Goal: Complete application form: Complete application form

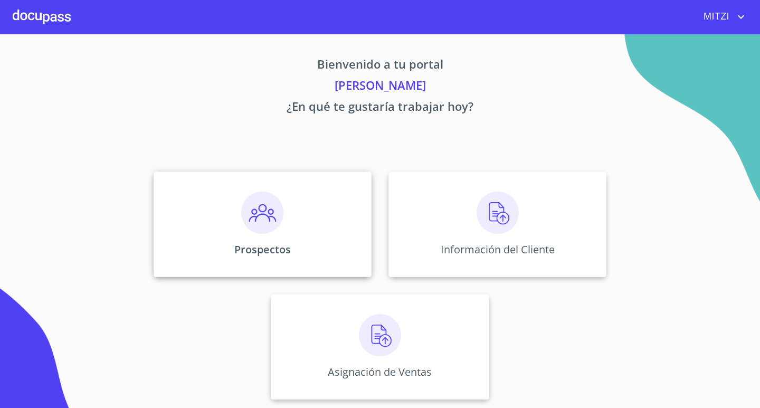
click at [314, 248] on div "Prospectos" at bounding box center [263, 225] width 218 height 106
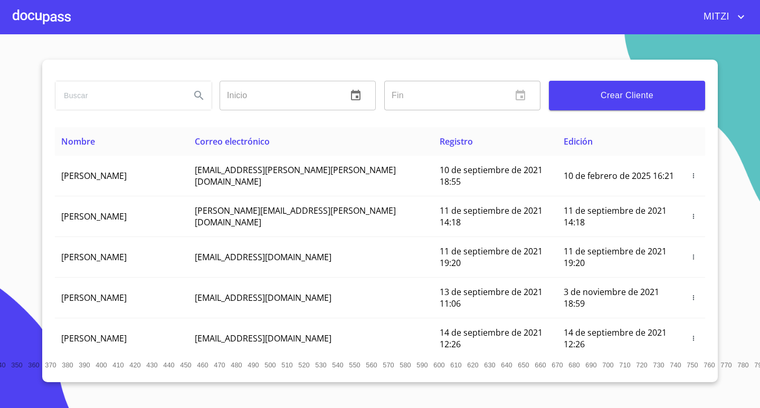
click at [45, 11] on div at bounding box center [42, 17] width 58 height 34
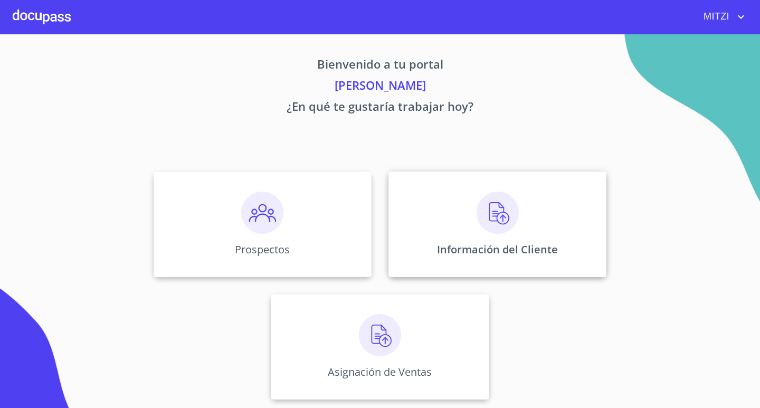
click at [472, 204] on div "Información del Cliente" at bounding box center [497, 225] width 218 height 106
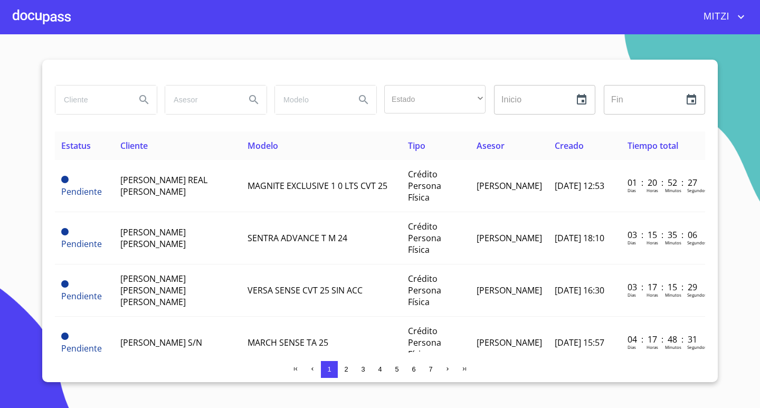
click at [112, 101] on input "search" at bounding box center [91, 99] width 72 height 28
type input "[PERSON_NAME] de [PERSON_NAME]"
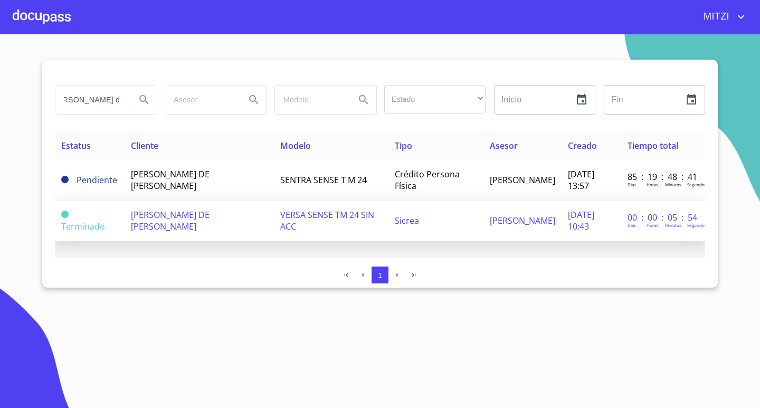
scroll to position [0, 0]
click at [170, 213] on span "[PERSON_NAME] DE [PERSON_NAME]" at bounding box center [170, 220] width 79 height 23
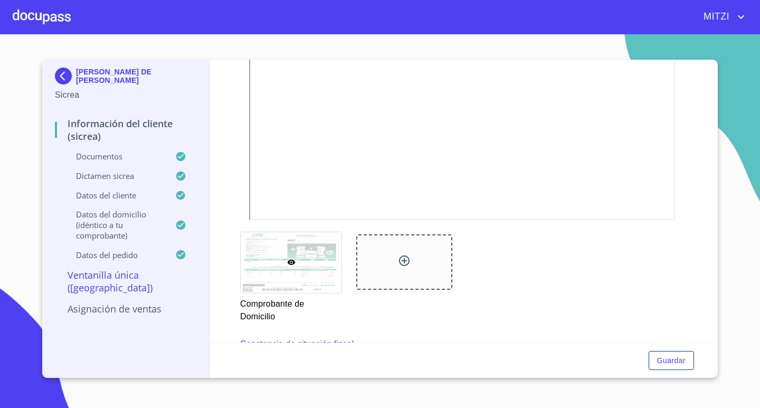
scroll to position [739, 0]
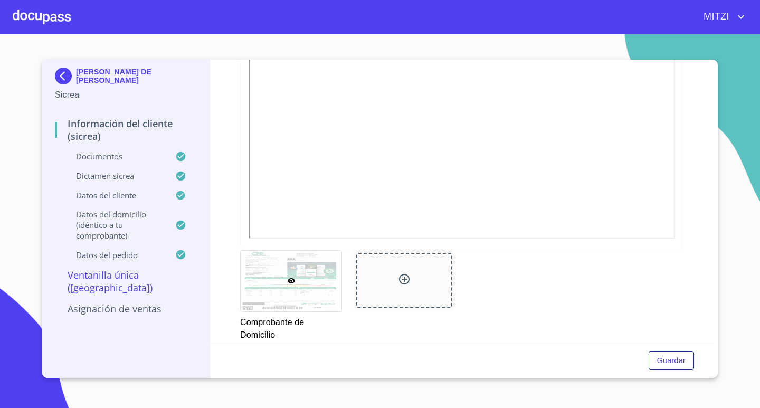
click at [53, 28] on div at bounding box center [42, 17] width 58 height 34
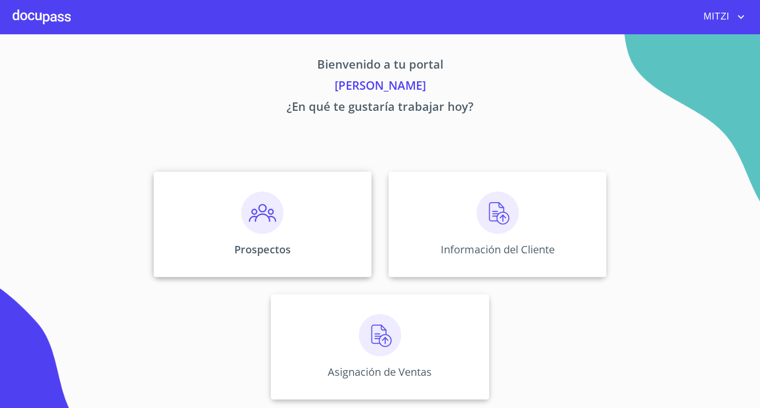
click at [279, 249] on p "Prospectos" at bounding box center [262, 249] width 56 height 14
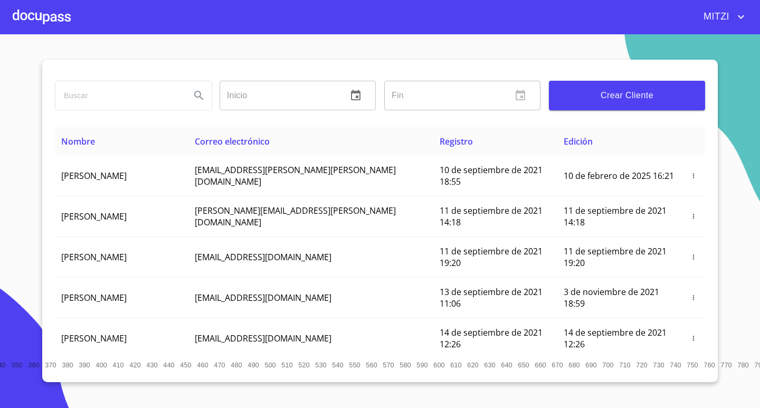
click at [46, 25] on div at bounding box center [42, 17] width 58 height 34
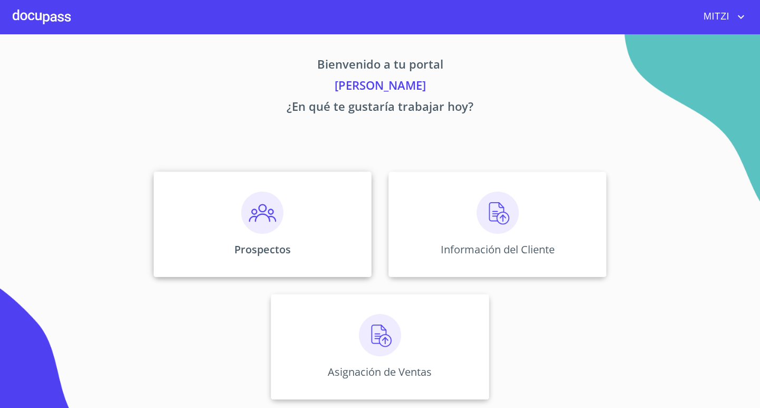
click at [271, 251] on p "Prospectos" at bounding box center [262, 249] width 56 height 14
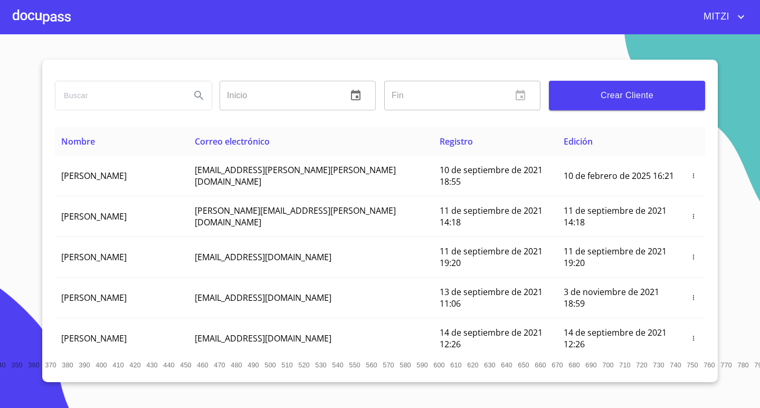
click at [607, 92] on span "Crear Cliente" at bounding box center [626, 95] width 139 height 15
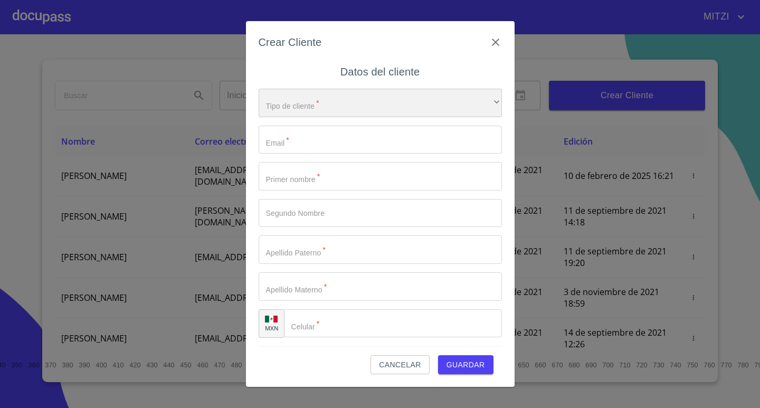
click at [279, 103] on div "​" at bounding box center [380, 103] width 243 height 28
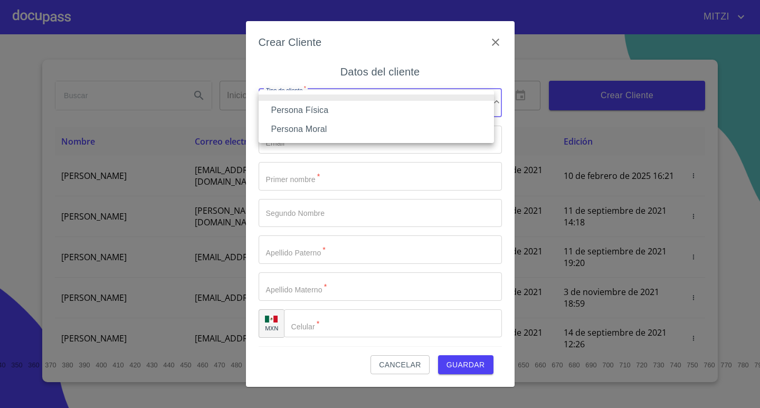
click at [279, 103] on li "Persona Física" at bounding box center [376, 110] width 235 height 19
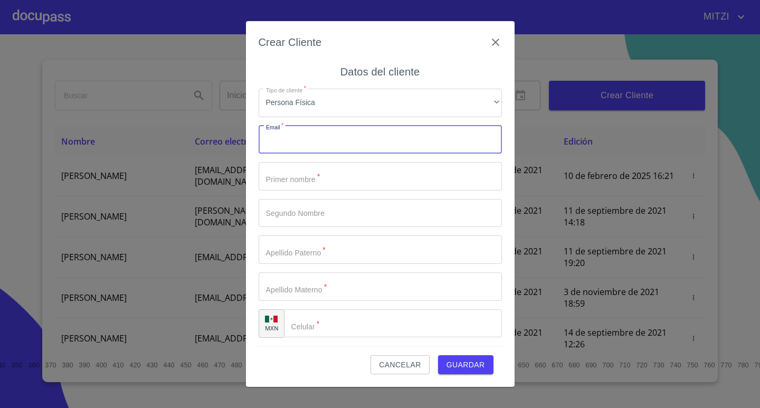
click at [314, 143] on input "Tipo de cliente   *" at bounding box center [380, 140] width 243 height 28
click at [329, 174] on input "Tipo de cliente   *" at bounding box center [380, 176] width 243 height 28
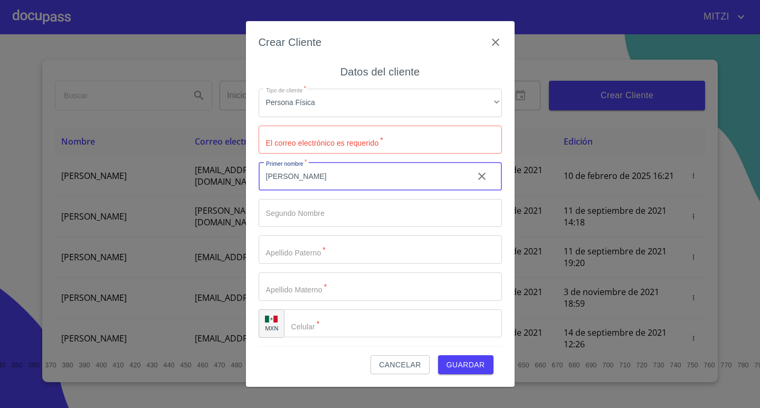
type input "[PERSON_NAME]"
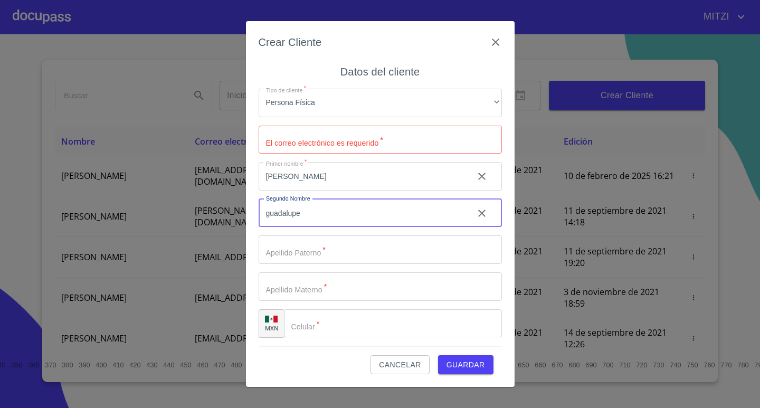
type input "guadalupe"
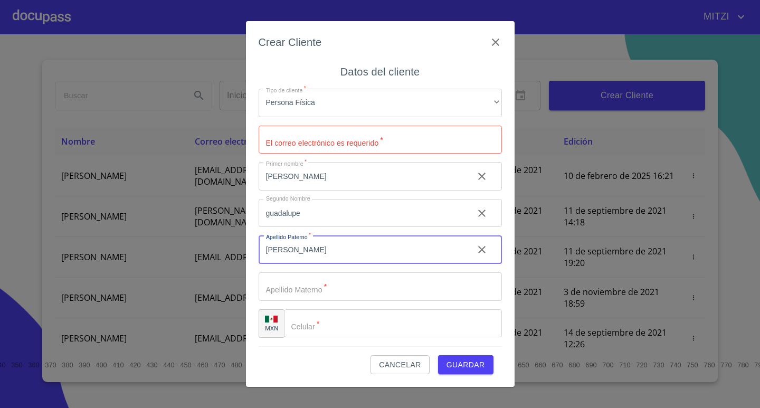
type input "[PERSON_NAME]"
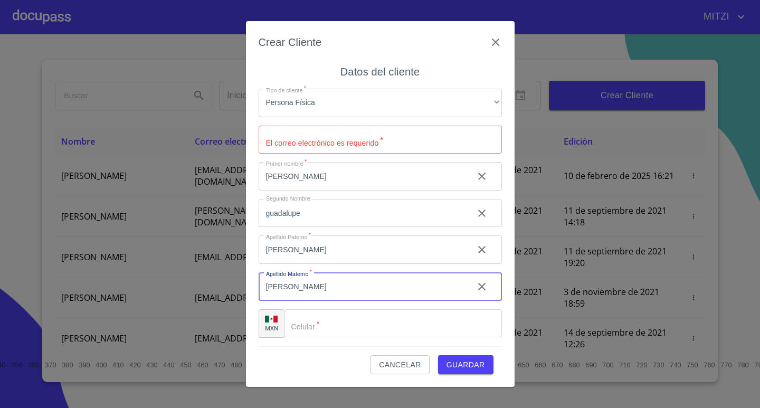
type input "[PERSON_NAME]"
click at [377, 332] on input "Tipo de cliente   *" at bounding box center [393, 323] width 218 height 28
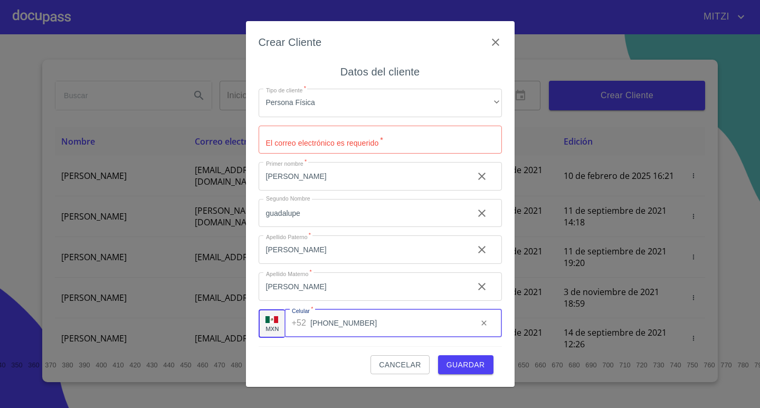
type input "[PHONE_NUMBER]"
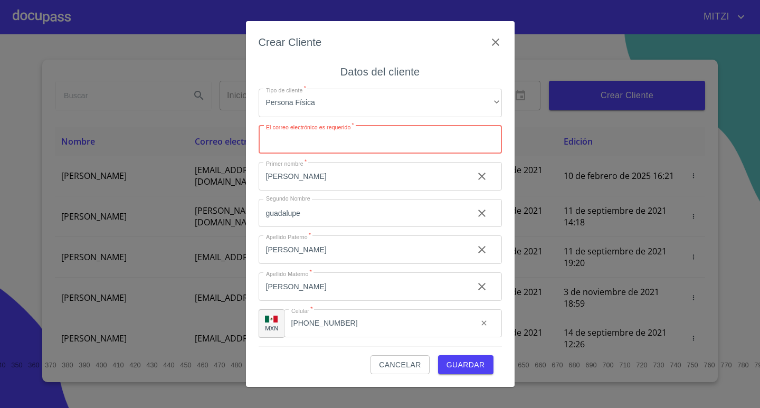
click at [365, 148] on input "Tipo de cliente   *" at bounding box center [380, 140] width 243 height 28
type input "[EMAIL_ADDRESS][DOMAIN_NAME]"
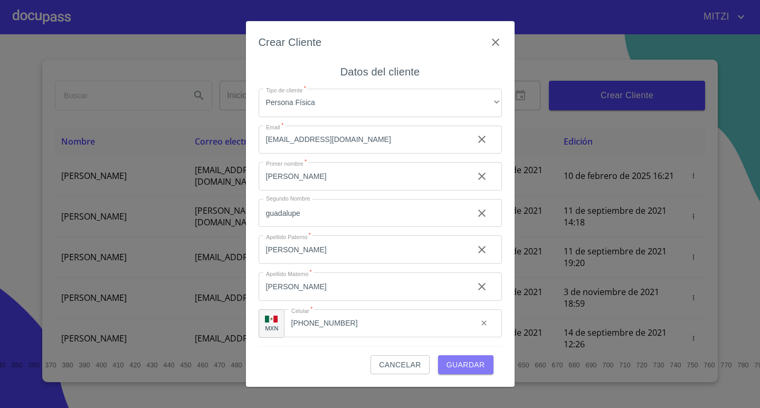
click at [451, 360] on span "Guardar" at bounding box center [465, 364] width 39 height 13
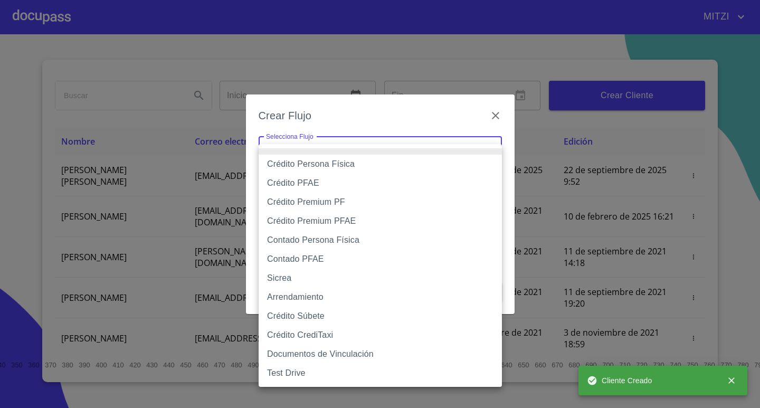
click at [381, 155] on body "[PERSON_NAME] ​ Fin ​ Crear Cliente Nombre Correo electrónico Registro Edición …" at bounding box center [380, 204] width 760 height 408
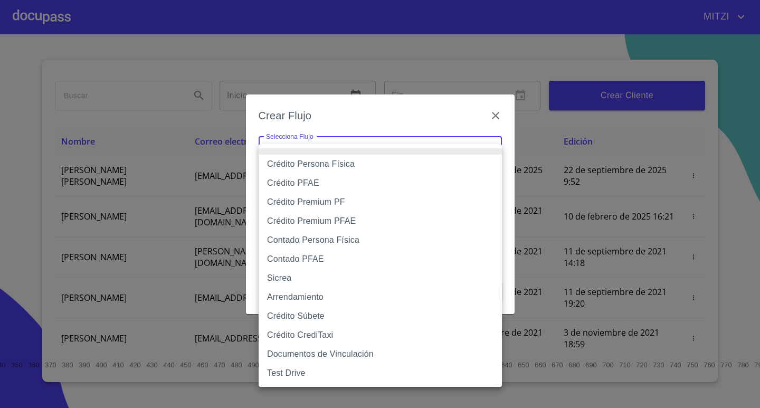
click at [341, 166] on li "Crédito Persona Física" at bounding box center [380, 164] width 243 height 19
type input "6009fb3c7d1714eb8809aa97"
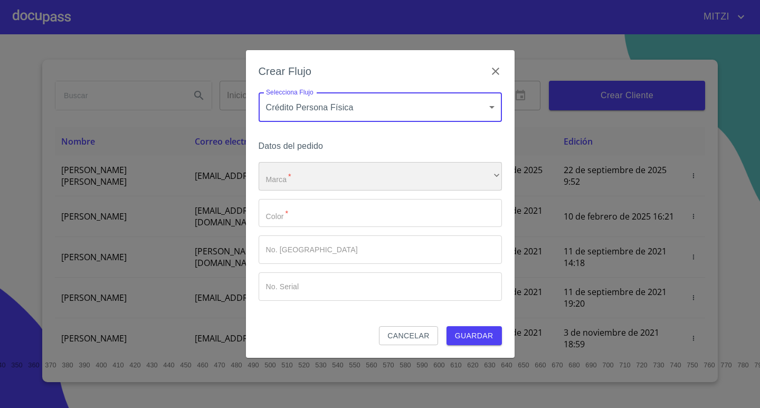
click at [301, 178] on div "​" at bounding box center [380, 176] width 243 height 28
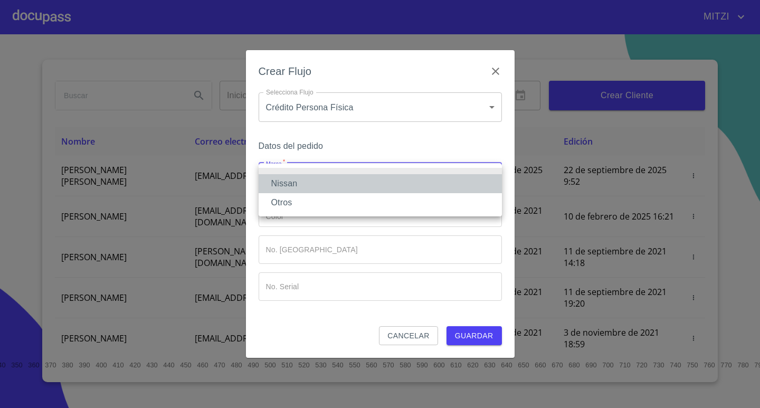
click at [300, 179] on li "Nissan" at bounding box center [380, 183] width 243 height 19
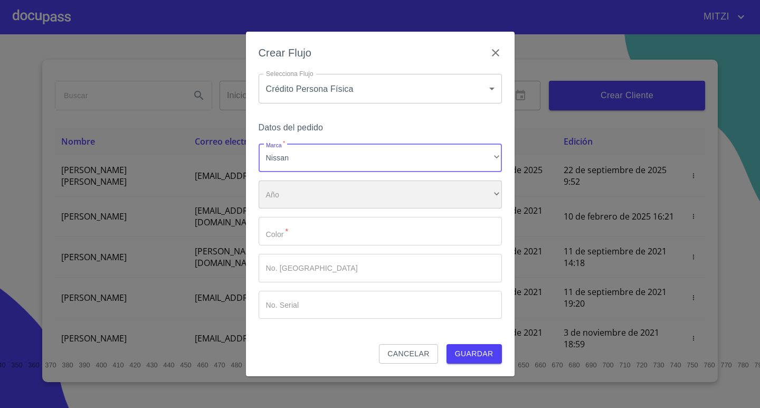
click at [295, 194] on div "​" at bounding box center [380, 194] width 243 height 28
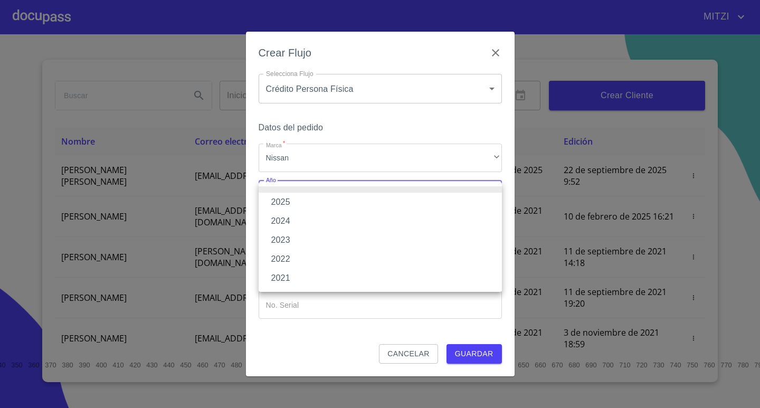
click at [286, 255] on li "2022" at bounding box center [380, 259] width 243 height 19
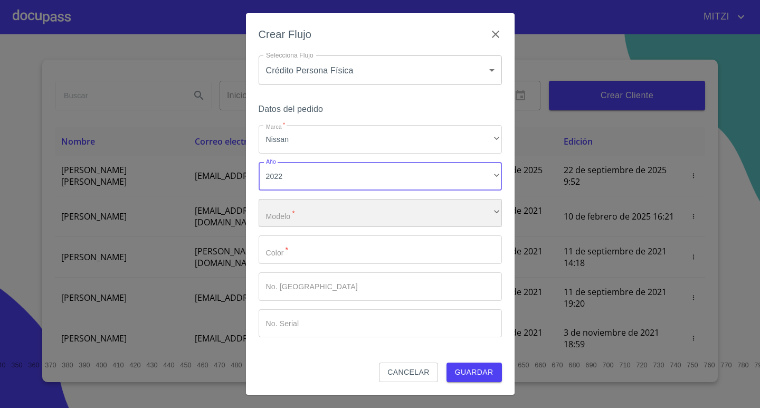
click at [296, 221] on div "​" at bounding box center [380, 213] width 243 height 28
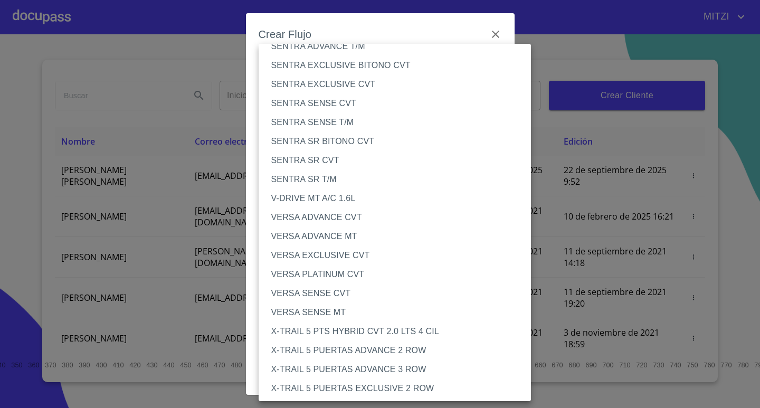
scroll to position [792, 0]
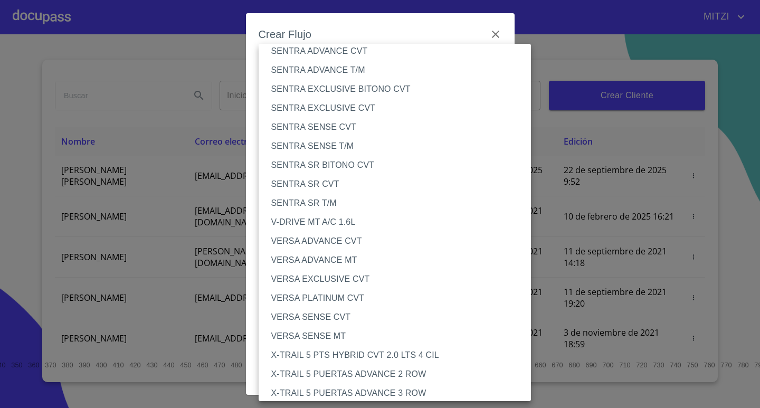
click at [337, 242] on li "VERSA ADVANCE CVT" at bounding box center [399, 241] width 281 height 19
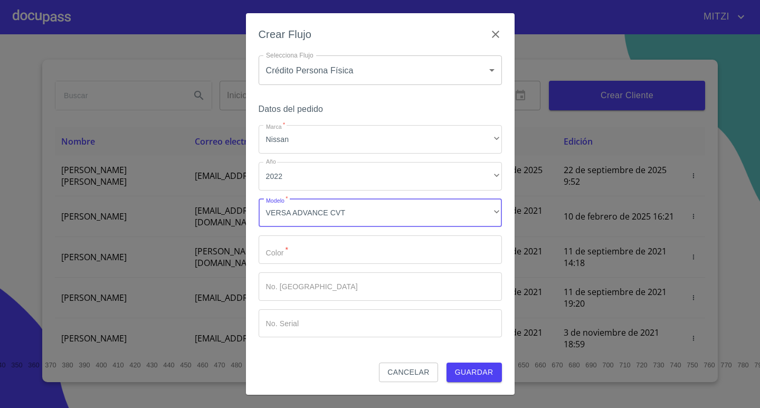
click at [308, 256] on input "Marca   *" at bounding box center [380, 249] width 243 height 28
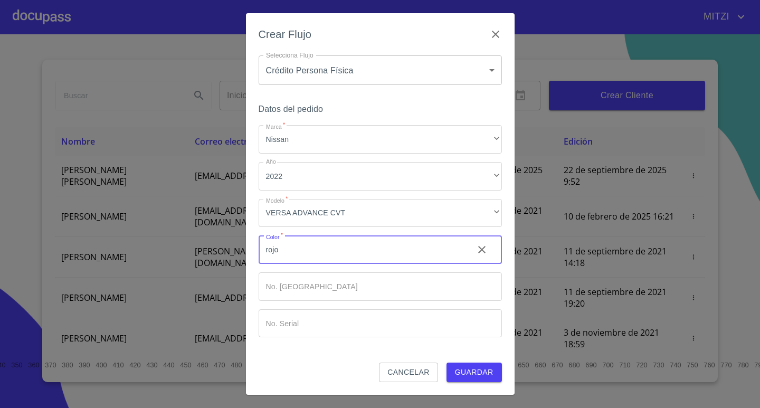
type input "rojo"
click at [487, 370] on span "Guardar" at bounding box center [474, 372] width 39 height 13
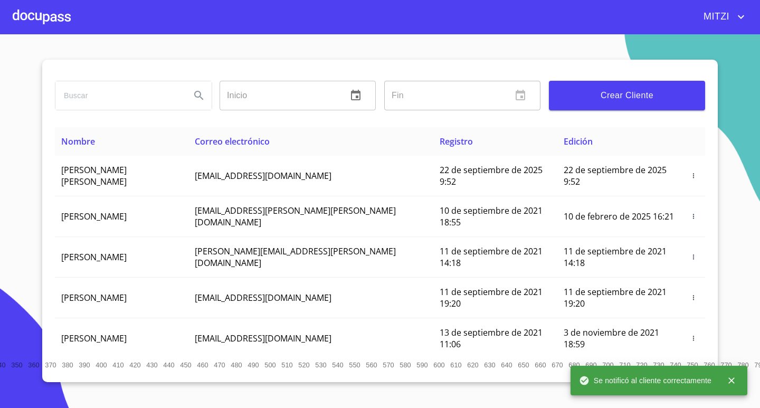
click at [34, 12] on div at bounding box center [42, 17] width 58 height 34
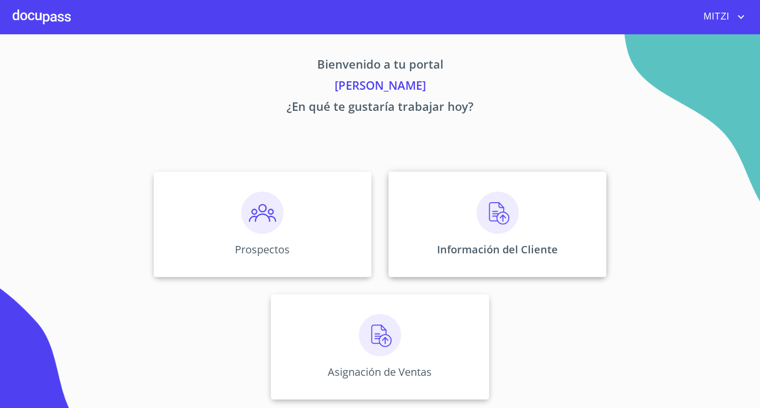
click at [526, 223] on div "Información del Cliente" at bounding box center [497, 225] width 218 height 106
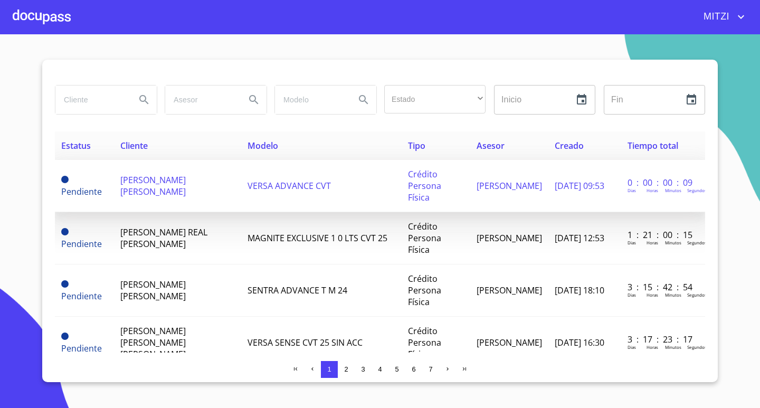
click at [186, 179] on span "[PERSON_NAME] [PERSON_NAME]" at bounding box center [152, 185] width 65 height 23
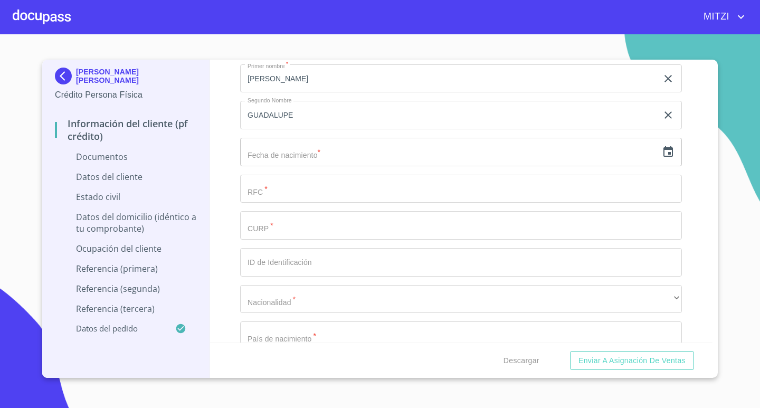
scroll to position [1372, 0]
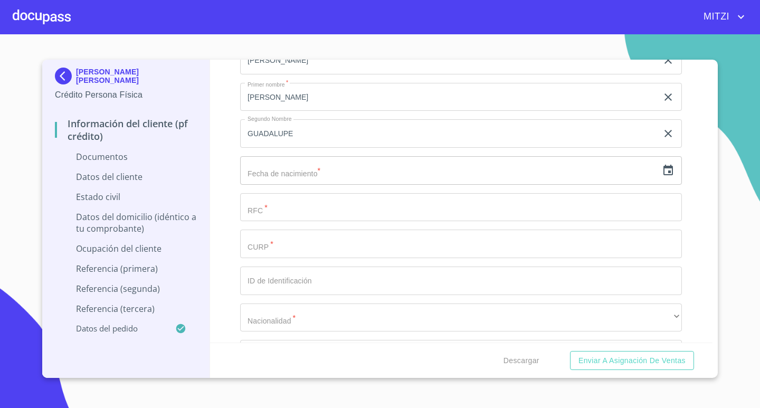
click at [304, 205] on input "Documento de identificación.   *" at bounding box center [461, 207] width 442 height 28
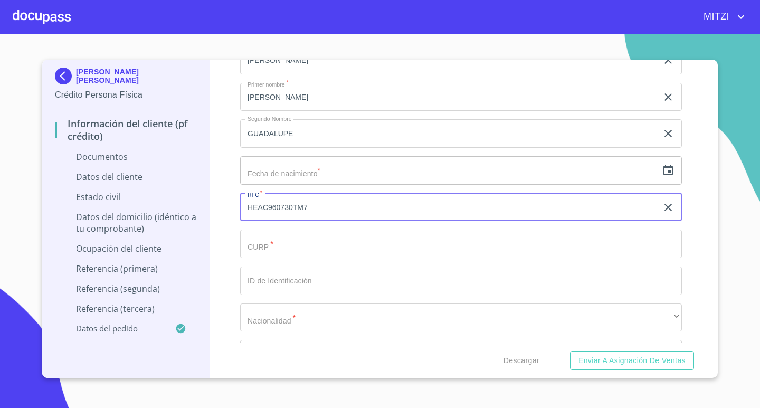
type input "HEAC960730TM7"
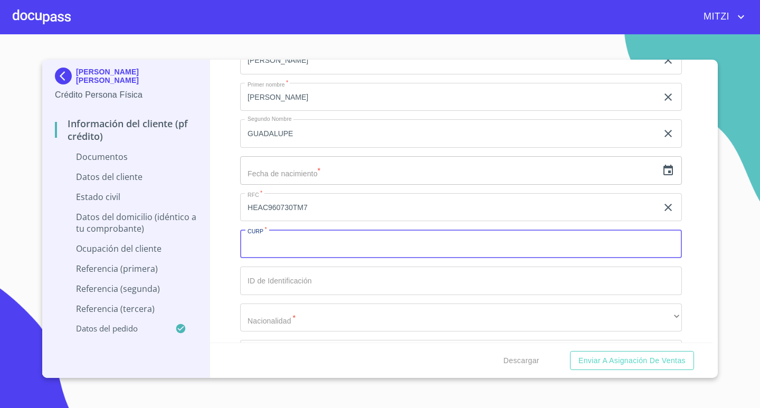
click at [309, 248] on input "Documento de identificación.   *" at bounding box center [461, 244] width 442 height 28
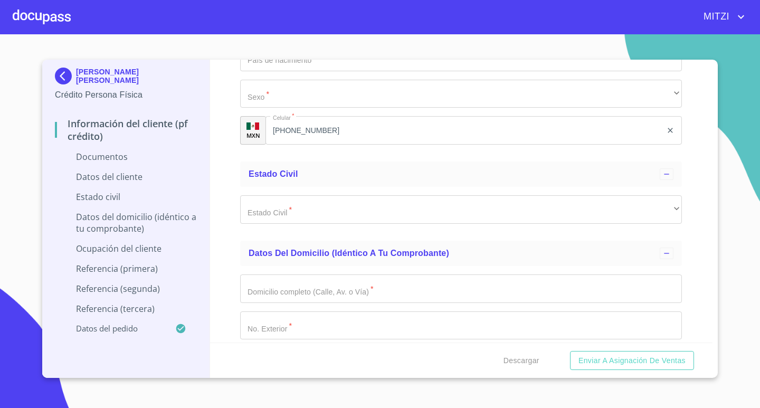
scroll to position [1689, 0]
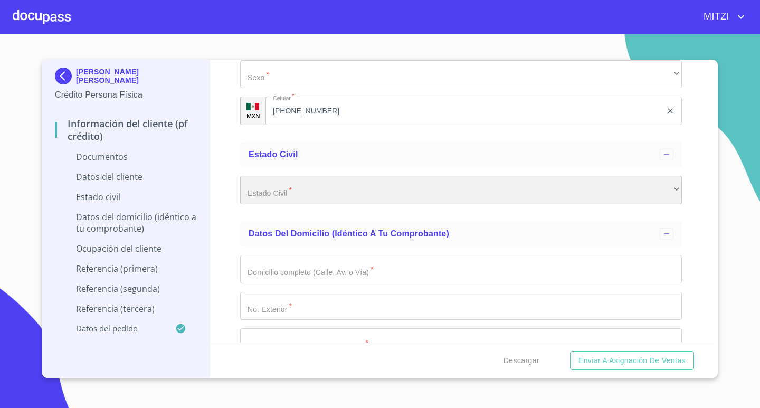
click at [316, 182] on div "​" at bounding box center [461, 190] width 442 height 28
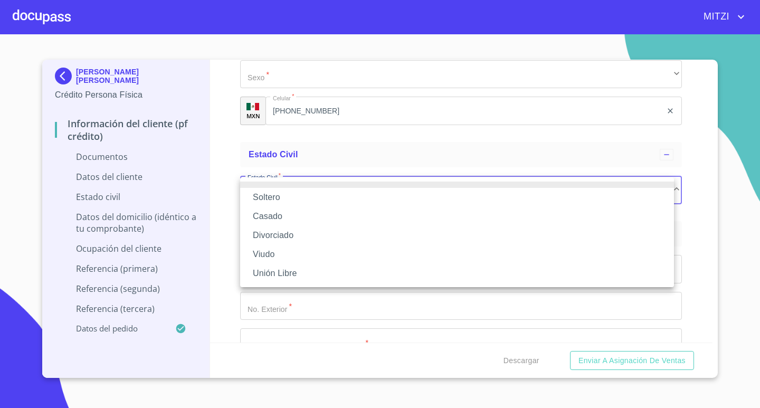
click at [277, 211] on li "Casado" at bounding box center [457, 216] width 434 height 19
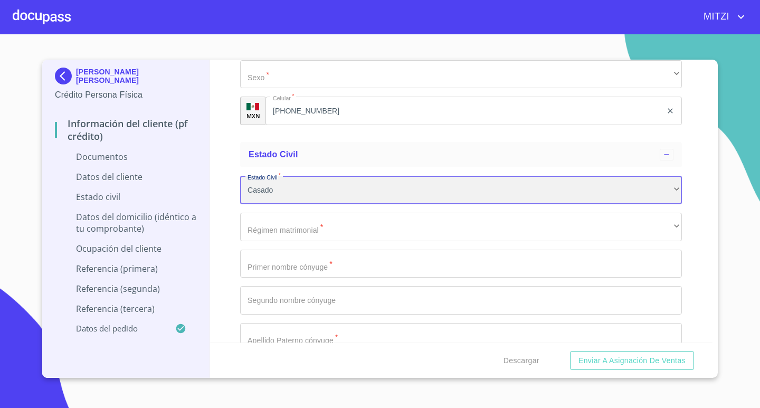
click at [290, 191] on div "Casado" at bounding box center [461, 190] width 442 height 28
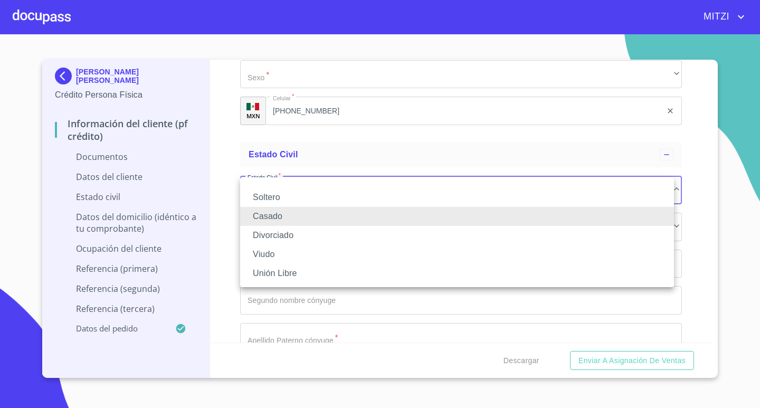
click at [227, 162] on div at bounding box center [380, 204] width 760 height 408
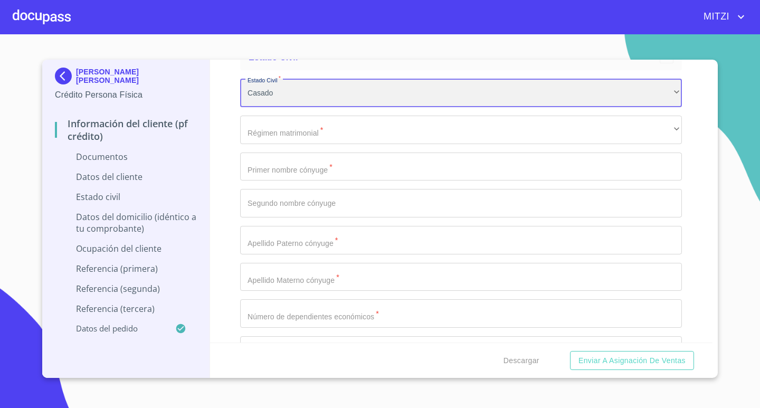
scroll to position [1794, 0]
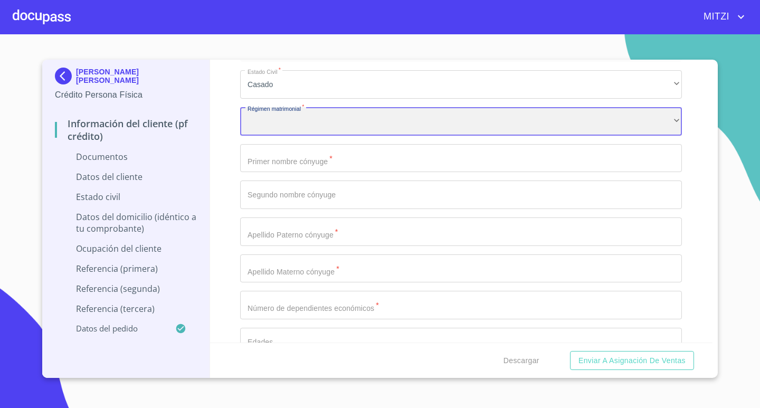
click at [286, 119] on div "​" at bounding box center [461, 121] width 442 height 28
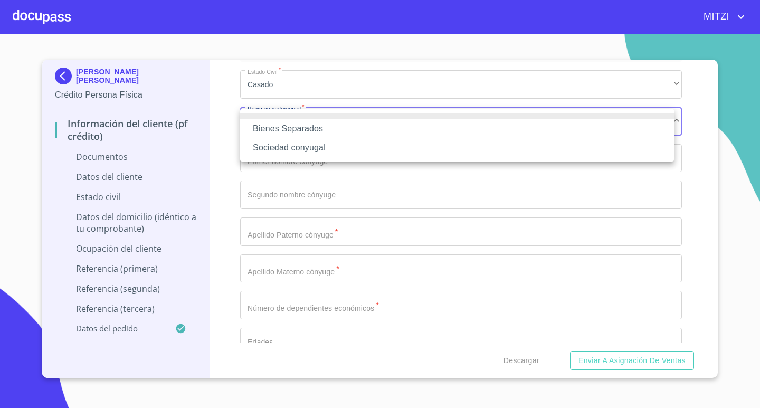
click at [230, 145] on div at bounding box center [380, 204] width 760 height 408
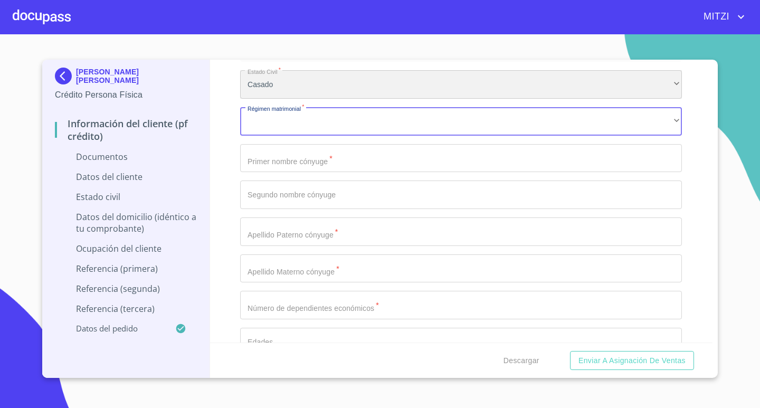
click at [275, 76] on div "Casado" at bounding box center [461, 84] width 442 height 28
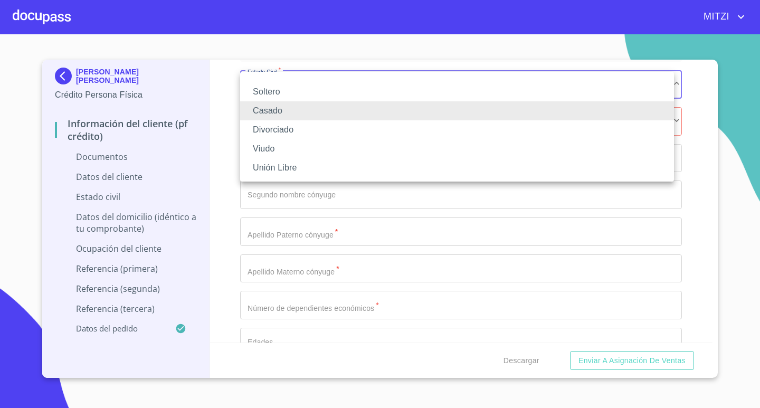
click at [271, 126] on li "Divorciado" at bounding box center [457, 129] width 434 height 19
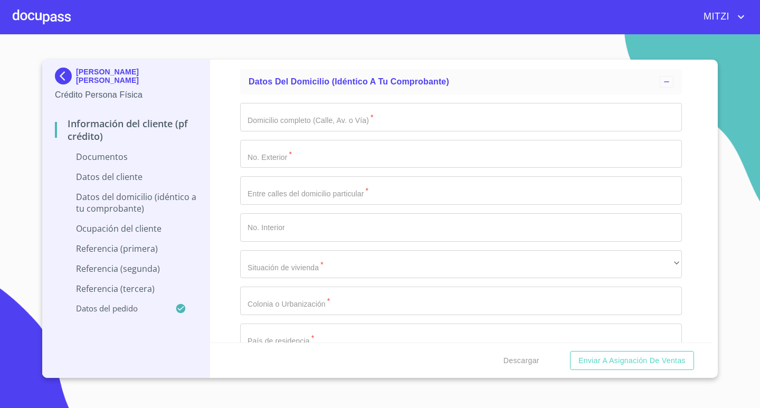
scroll to position [1900, 0]
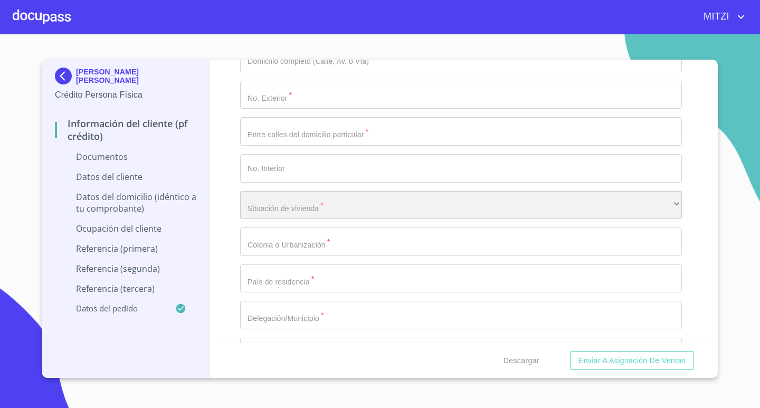
click at [305, 207] on div "​" at bounding box center [461, 205] width 442 height 28
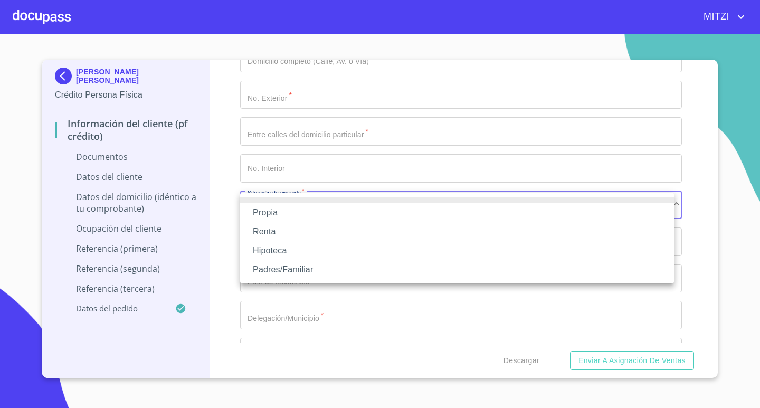
click at [277, 226] on li "Renta" at bounding box center [457, 231] width 434 height 19
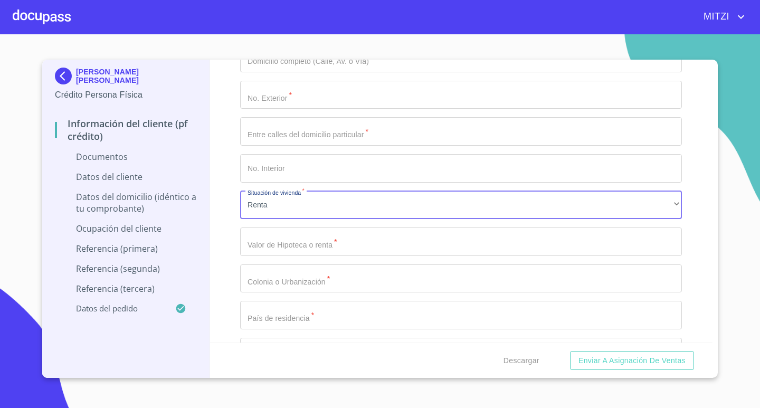
click at [283, 242] on input "Documento de identificación.   *" at bounding box center [461, 241] width 442 height 28
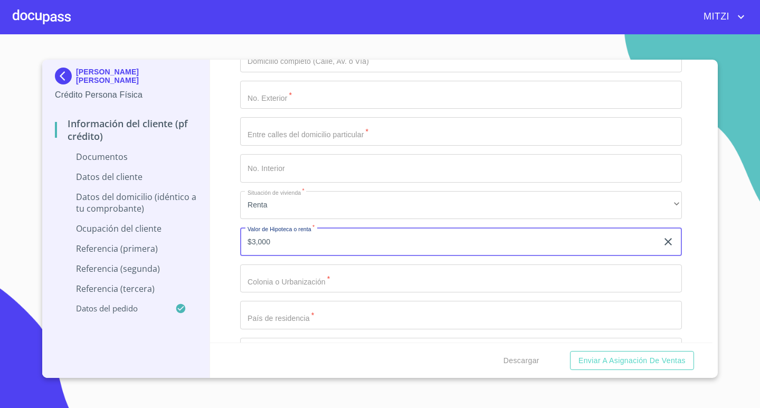
type input "$3,000"
click at [229, 181] on div "Información del cliente (PF crédito) Documentos Documento de identificación.   …" at bounding box center [461, 201] width 503 height 283
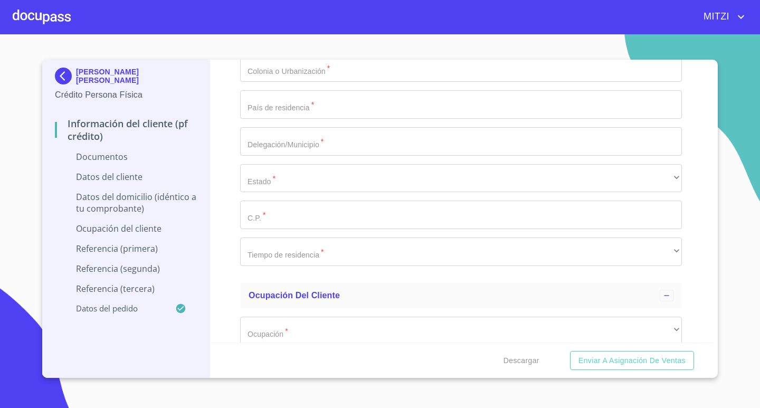
scroll to position [2111, 0]
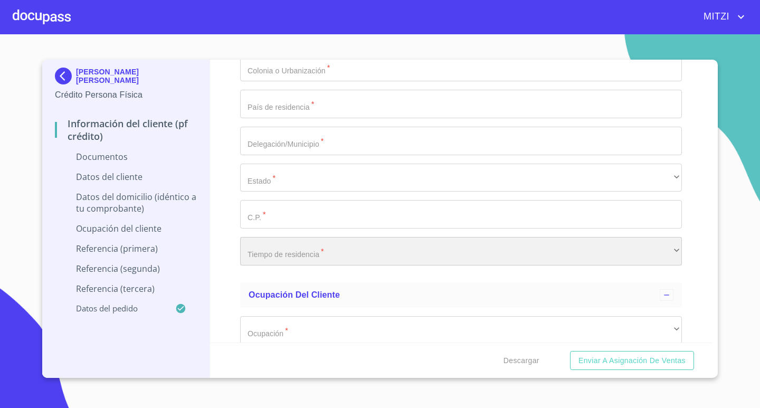
click at [312, 241] on div "​" at bounding box center [461, 251] width 442 height 28
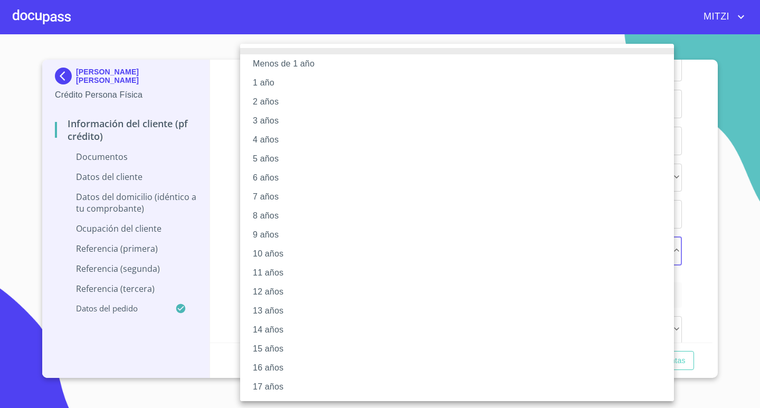
click at [268, 79] on li "1 año" at bounding box center [461, 82] width 442 height 19
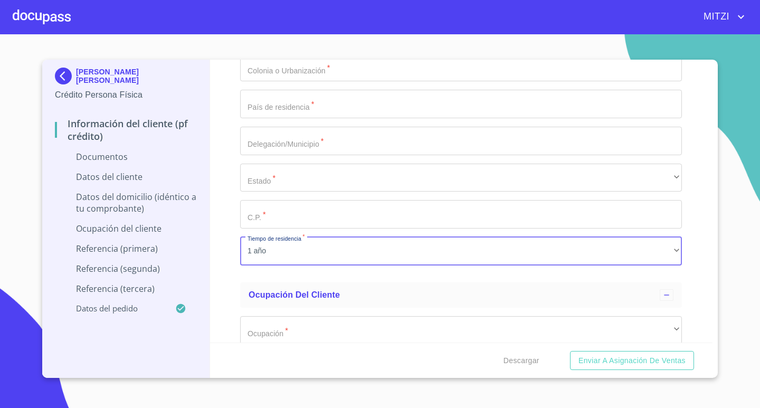
click at [223, 184] on div "Información del cliente (PF crédito) Documentos Documento de identificación.   …" at bounding box center [461, 201] width 503 height 283
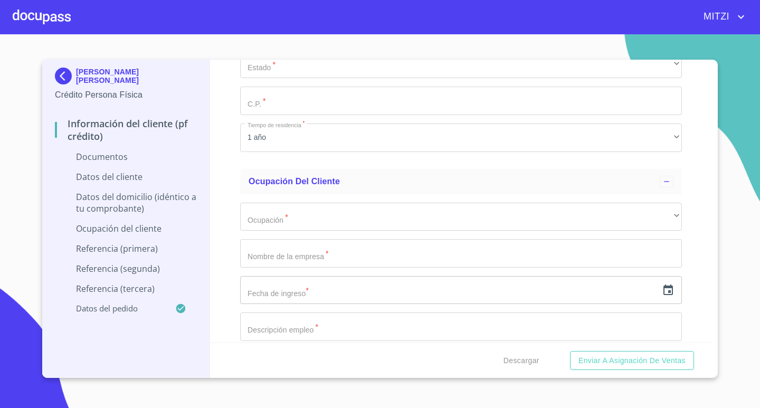
scroll to position [2269, 0]
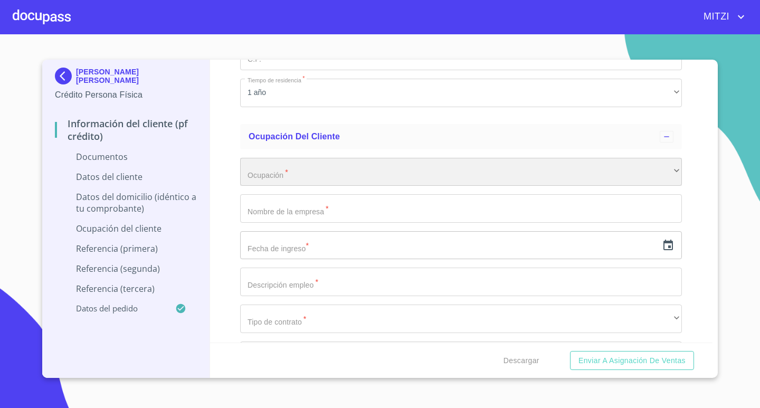
click at [310, 172] on div "​" at bounding box center [461, 172] width 442 height 28
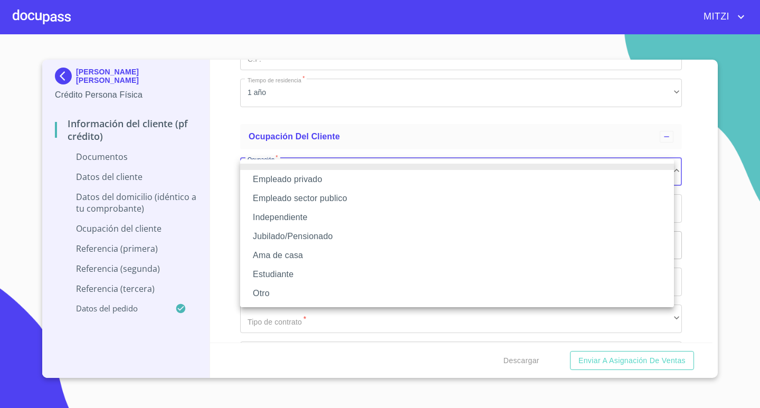
click at [188, 107] on div at bounding box center [380, 204] width 760 height 408
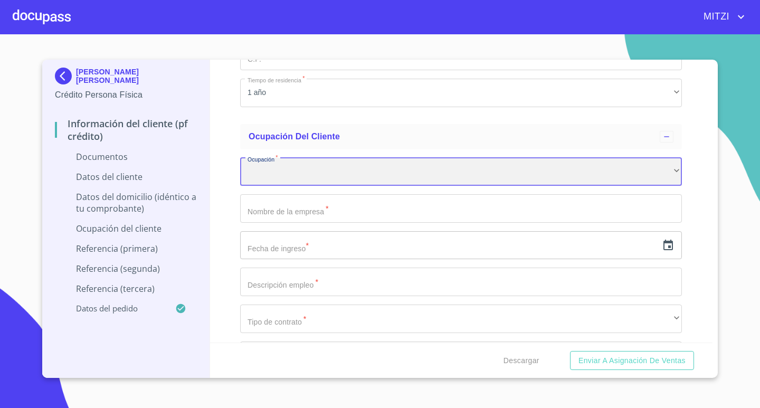
click at [272, 166] on div "​" at bounding box center [461, 172] width 442 height 28
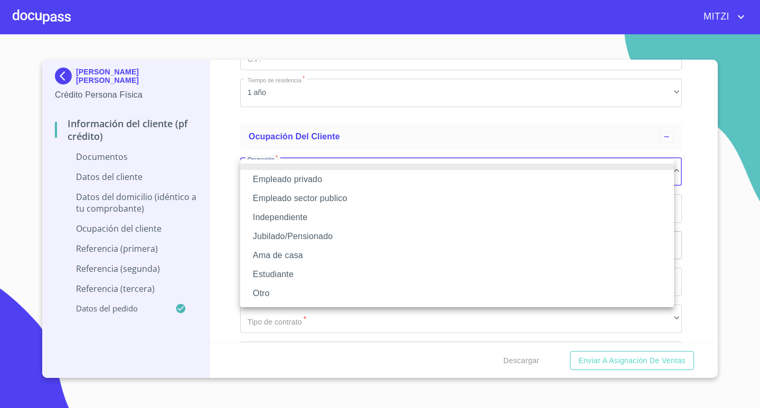
click at [303, 173] on li "Empleado privado" at bounding box center [457, 179] width 434 height 19
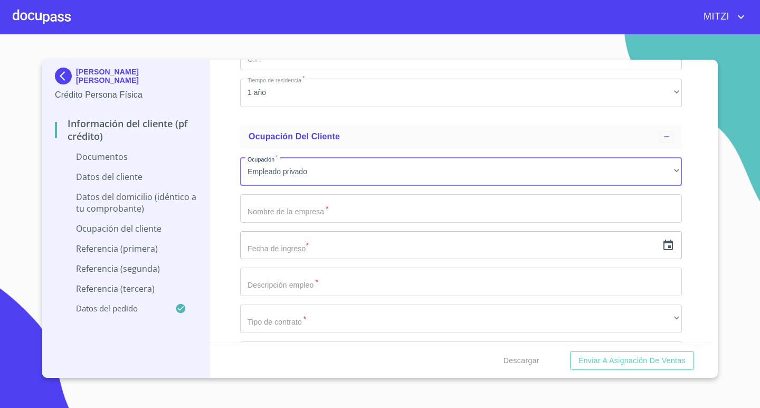
click at [307, 204] on input "Documento de identificación.   *" at bounding box center [461, 208] width 442 height 28
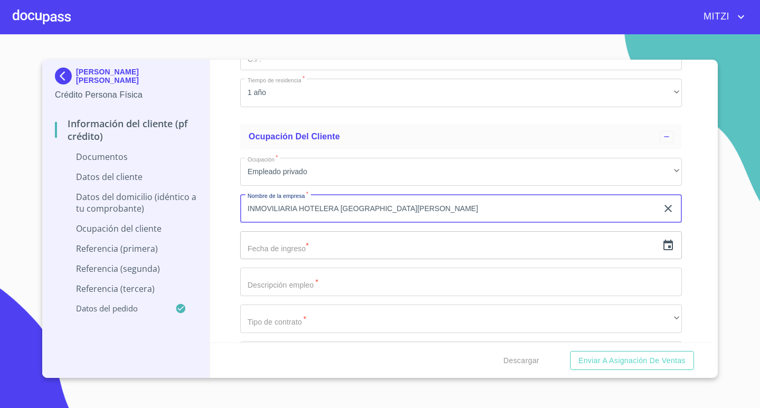
type input "INMOVILIARIA HOTELERA [GEOGRAPHIC_DATA][PERSON_NAME]"
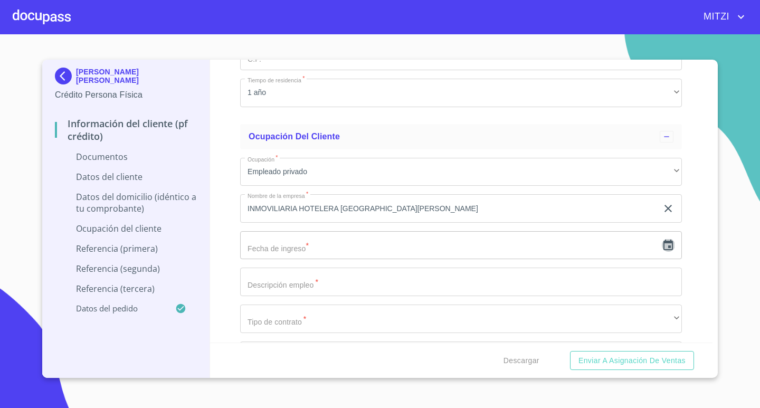
click at [663, 248] on icon "button" at bounding box center [667, 245] width 9 height 11
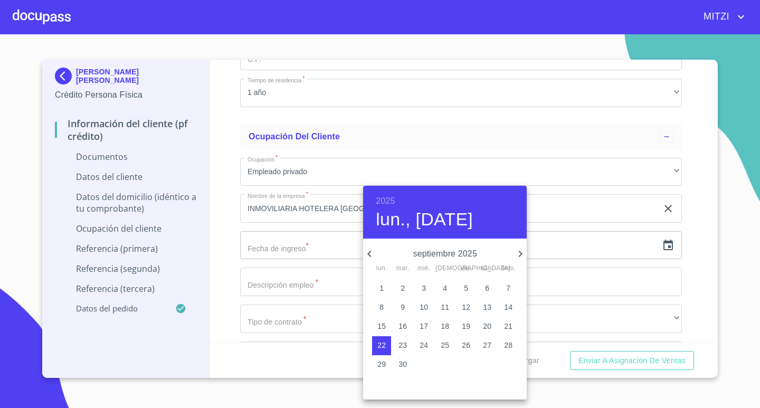
click at [387, 199] on h6 "2025" at bounding box center [385, 201] width 19 height 15
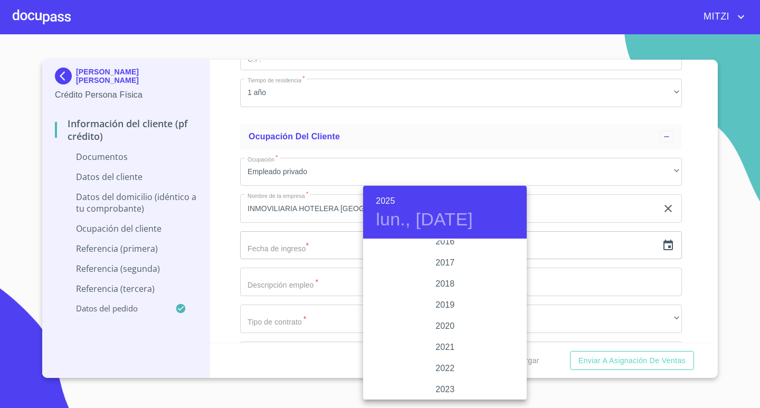
scroll to position [1995, 0]
click at [442, 322] on div "2023" at bounding box center [445, 324] width 164 height 21
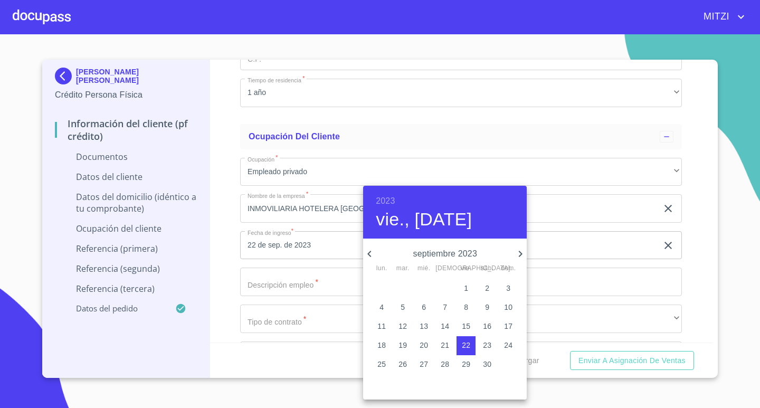
click at [518, 252] on icon "button" at bounding box center [520, 254] width 13 height 13
click at [384, 363] on p "27" at bounding box center [381, 364] width 8 height 11
type input "27 de nov. de 2023"
click at [287, 261] on div at bounding box center [380, 204] width 760 height 408
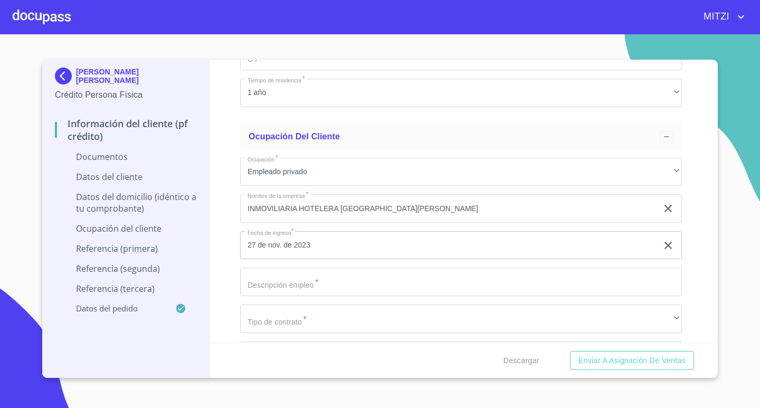
scroll to position [2375, 0]
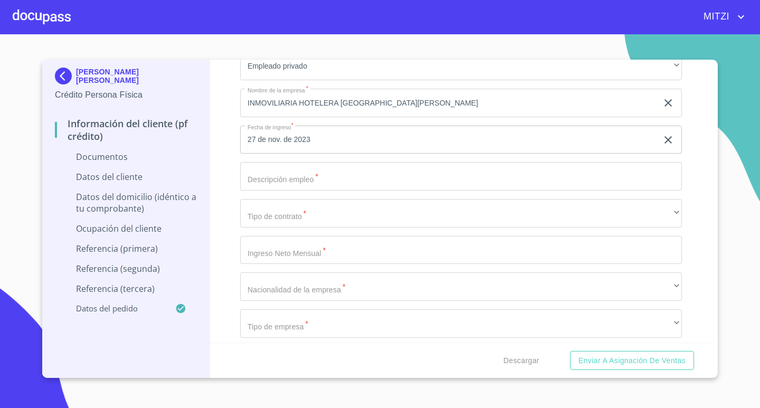
click at [278, 177] on input "Documento de identificación.   *" at bounding box center [461, 176] width 442 height 28
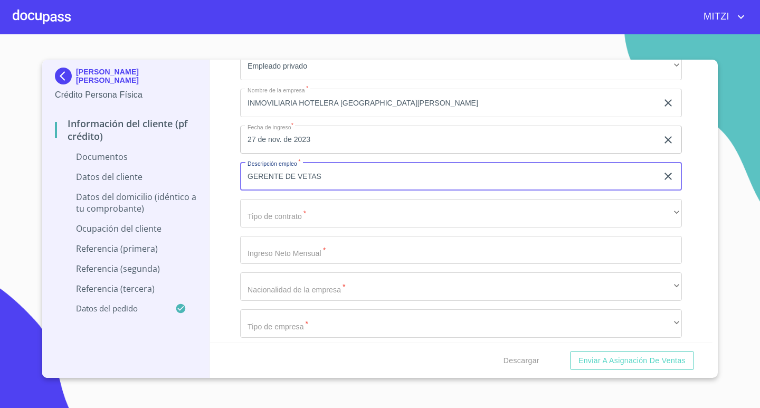
type input "GERENTE DE VETAS"
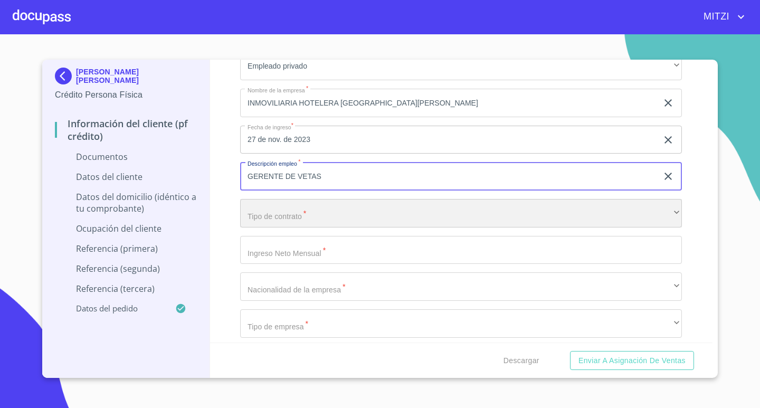
click at [319, 209] on div "​" at bounding box center [461, 213] width 442 height 28
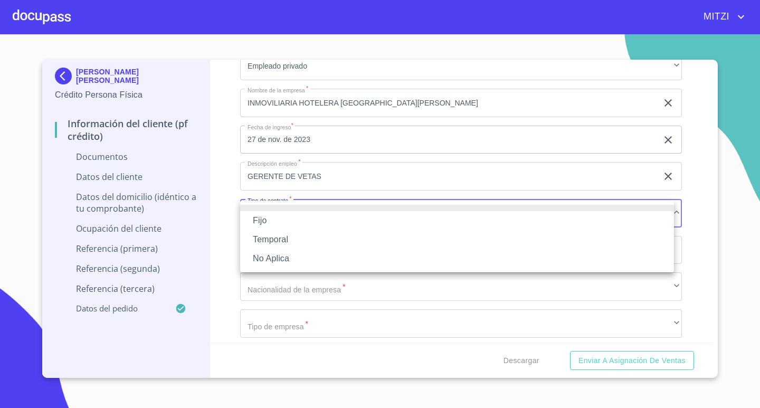
click at [267, 223] on li "Fijo" at bounding box center [457, 220] width 434 height 19
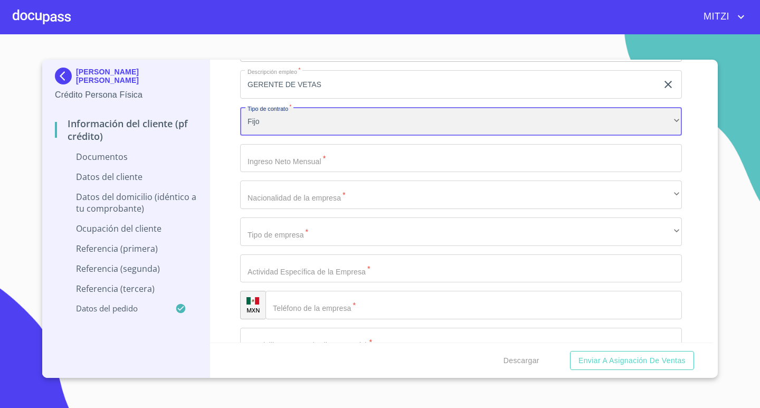
scroll to position [2480, 0]
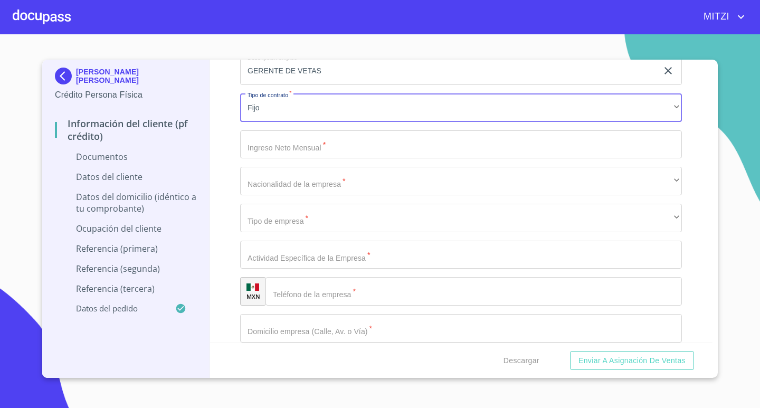
click at [330, 154] on input "Documento de identificación.   *" at bounding box center [461, 144] width 442 height 28
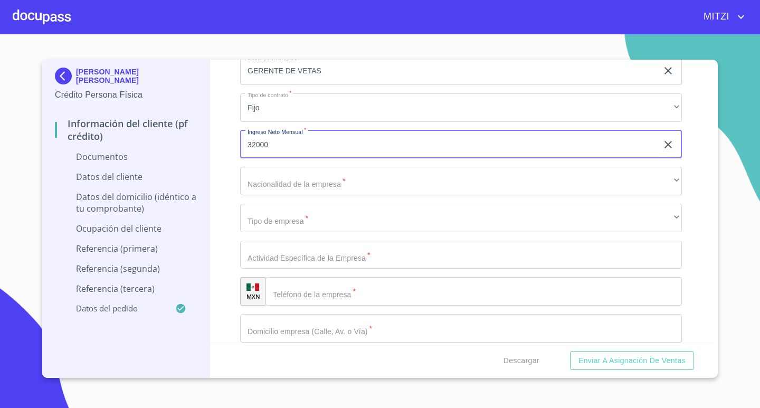
type input "32000"
click at [211, 150] on div "Información del cliente (PF crédito) Documentos Documento de identificación.   …" at bounding box center [461, 201] width 503 height 283
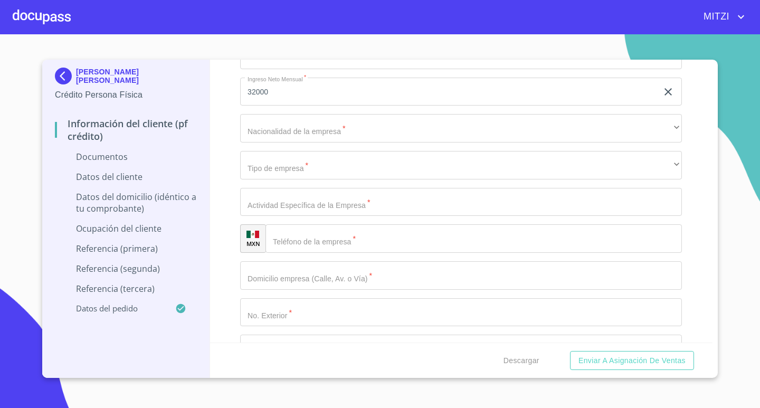
click at [296, 203] on input "Documento de identificación.   *" at bounding box center [461, 202] width 442 height 28
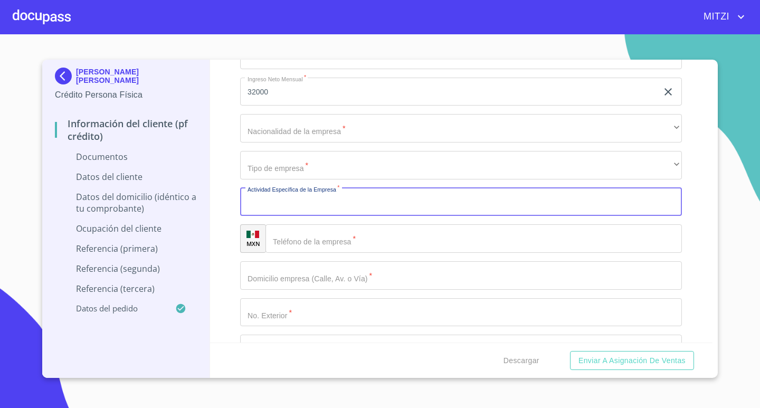
click at [288, 208] on input "Documento de identificación.   *" at bounding box center [461, 202] width 442 height 28
type input "HOTELERIA Y TURISMO"
click at [294, 226] on input "Documento de identificación.   *" at bounding box center [473, 238] width 416 height 28
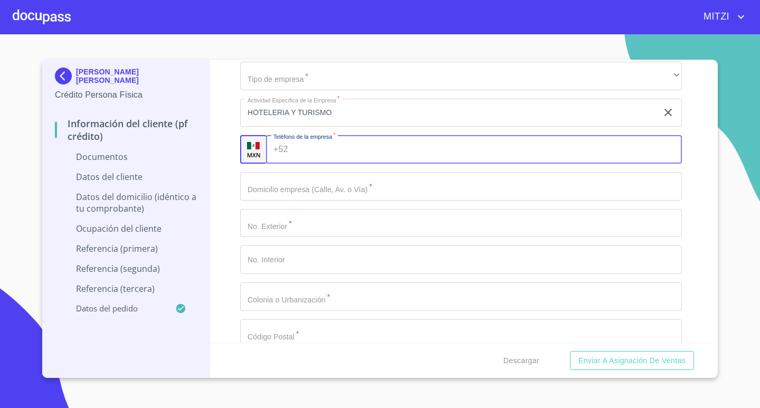
scroll to position [2692, 0]
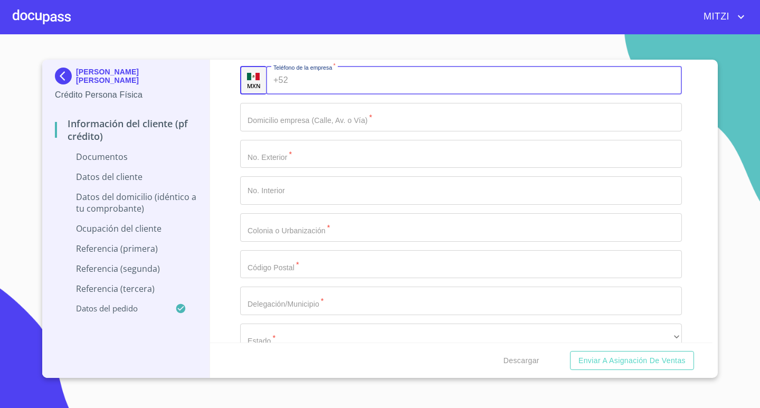
click at [329, 116] on input "Documento de identificación.   *" at bounding box center [461, 117] width 442 height 28
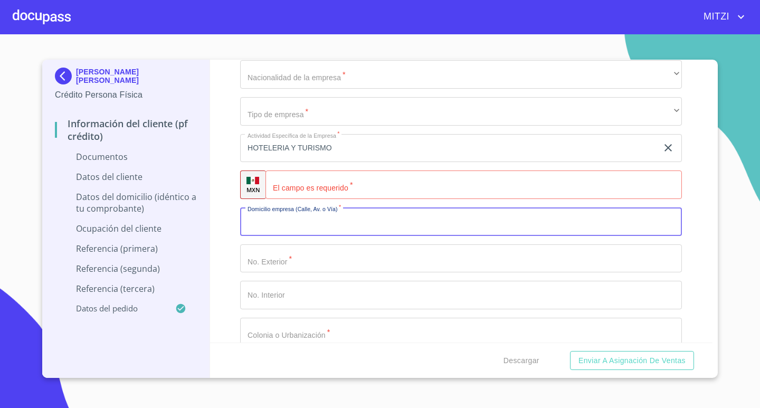
scroll to position [2586, 0]
click at [216, 129] on div "Información del cliente (PF crédito) Documentos Documento de identificación.   …" at bounding box center [461, 201] width 503 height 283
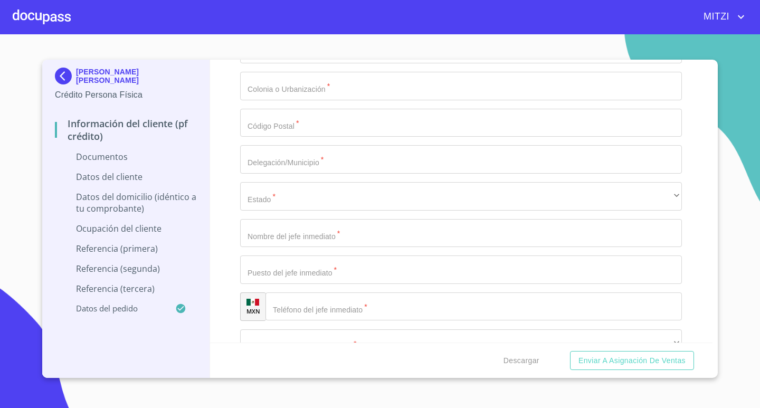
scroll to position [2850, 0]
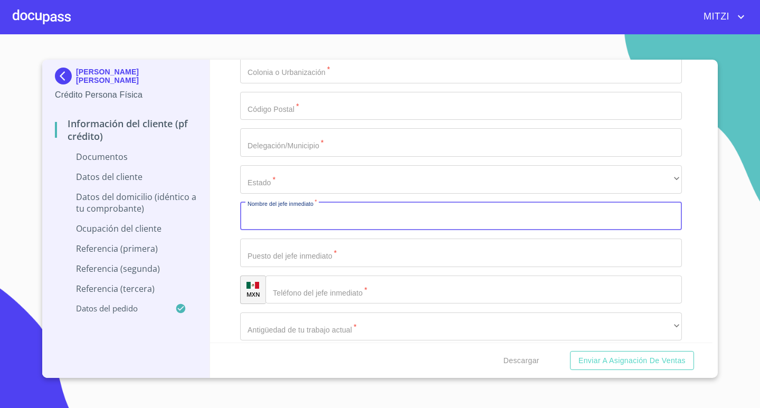
click at [373, 214] on input "Documento de identificación.   *" at bounding box center [461, 216] width 442 height 28
type input "[PERSON_NAME]"
click at [287, 247] on input "Documento de identificación.   *" at bounding box center [461, 253] width 442 height 28
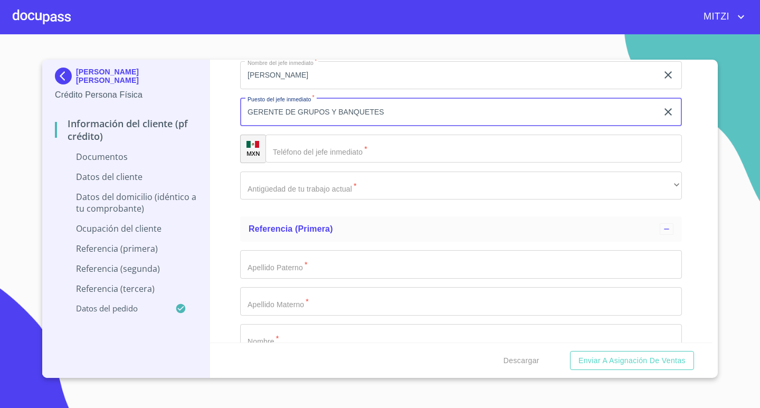
scroll to position [3008, 0]
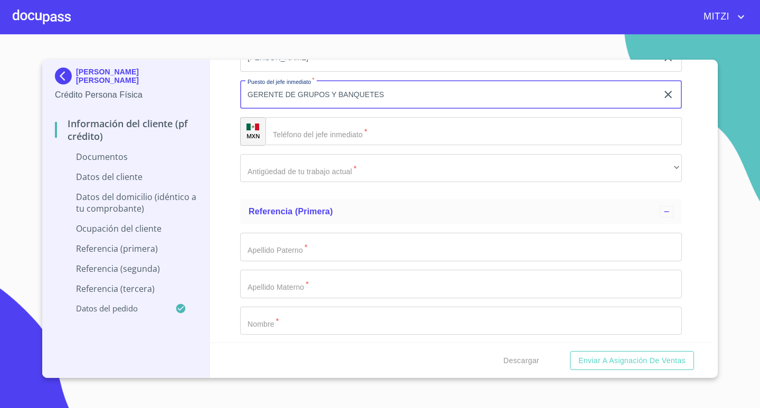
type input "GERENTE DE GRUPOS Y BANQUETES"
click at [341, 129] on input "Documento de identificación.   *" at bounding box center [473, 131] width 416 height 28
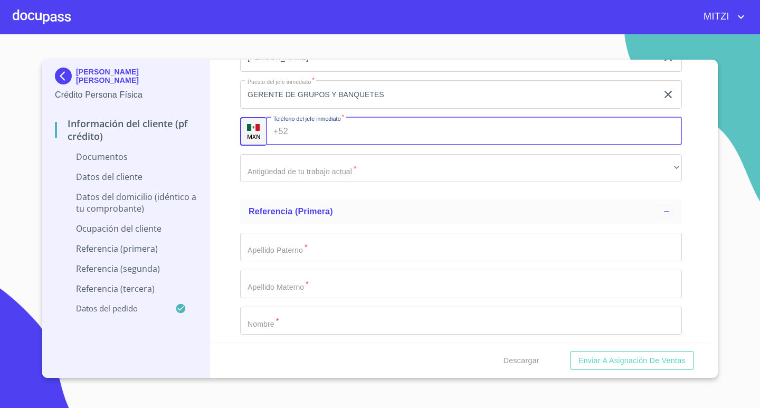
click at [341, 129] on input "Documento de identificación.   *" at bounding box center [487, 131] width 390 height 28
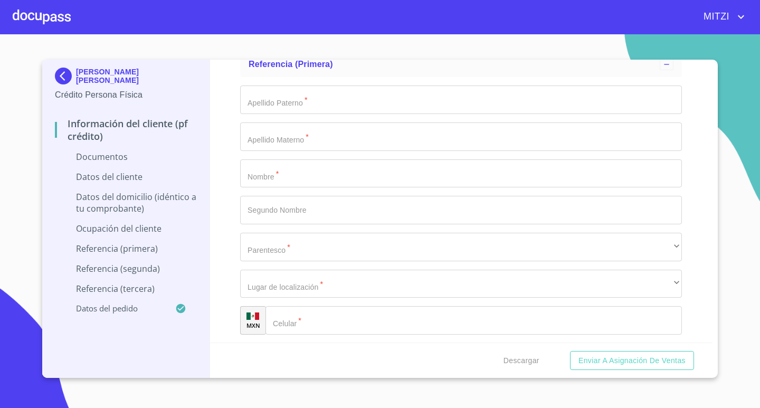
scroll to position [3219, 0]
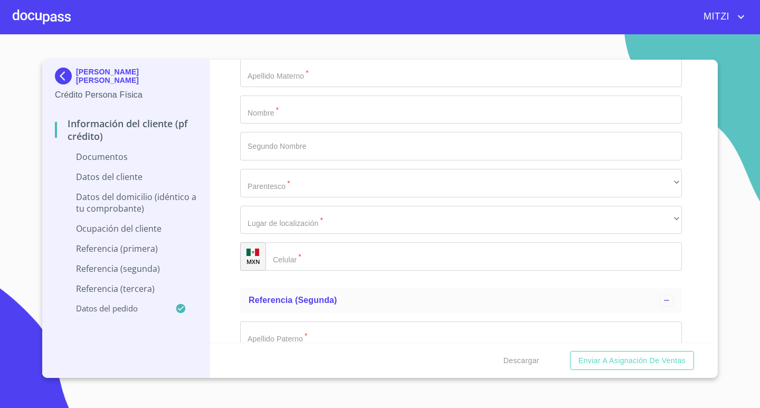
click at [279, 104] on input "Documento de identificación.   *" at bounding box center [461, 110] width 442 height 28
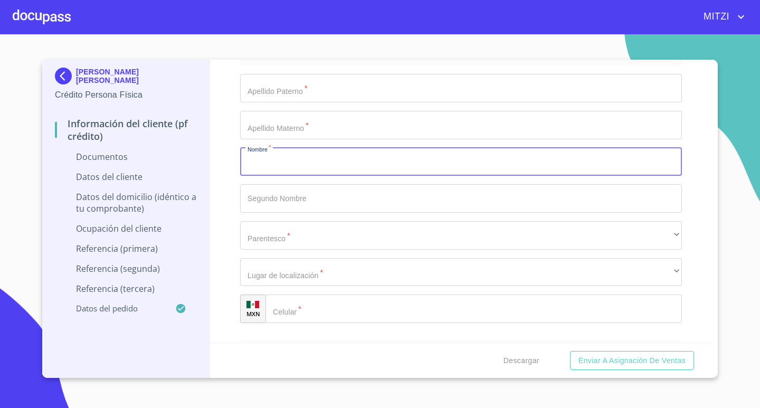
scroll to position [3167, 0]
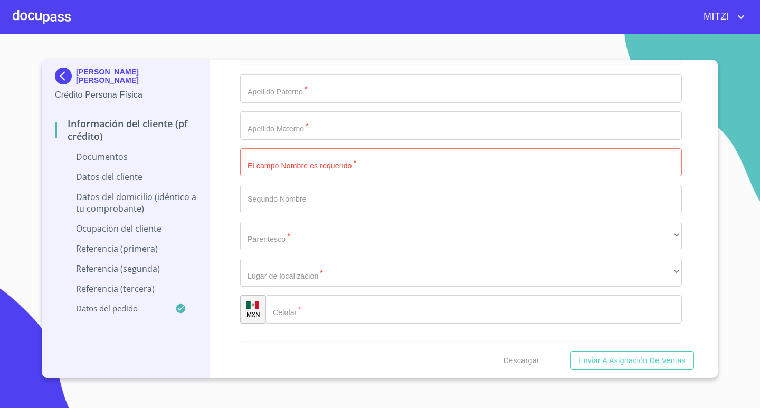
click at [55, 17] on div at bounding box center [42, 17] width 58 height 34
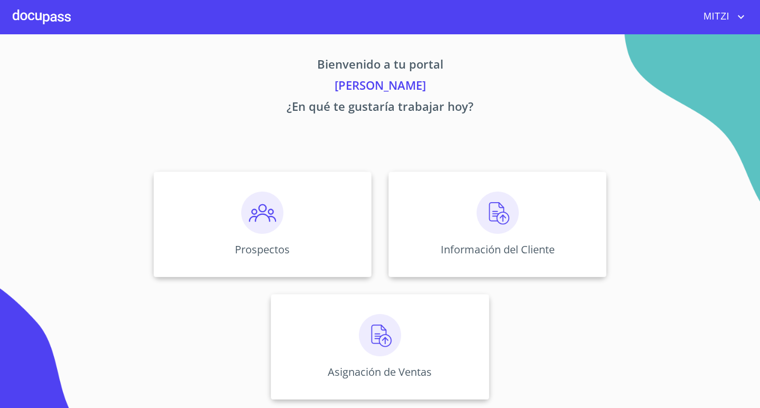
click at [732, 21] on span "MITZI" at bounding box center [715, 16] width 39 height 17
click at [722, 23] on li "Salir" at bounding box center [730, 22] width 34 height 19
